Goal: Task Accomplishment & Management: Manage account settings

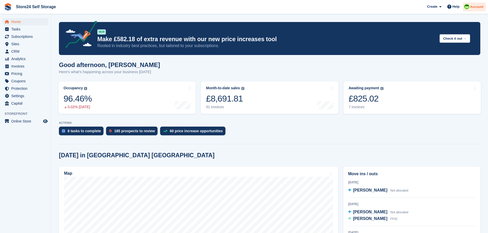
click at [475, 9] on span "Account" at bounding box center [476, 6] width 13 height 5
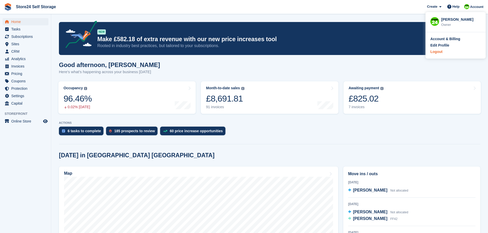
click at [439, 54] on div "Logout" at bounding box center [436, 51] width 12 height 5
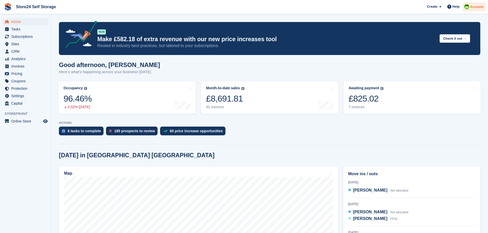
click at [469, 7] on div at bounding box center [466, 7] width 5 height 7
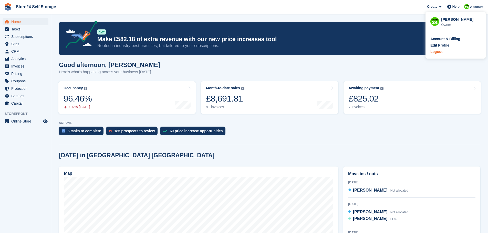
click at [441, 51] on div "Logout" at bounding box center [436, 51] width 12 height 5
